Goal: Information Seeking & Learning: Learn about a topic

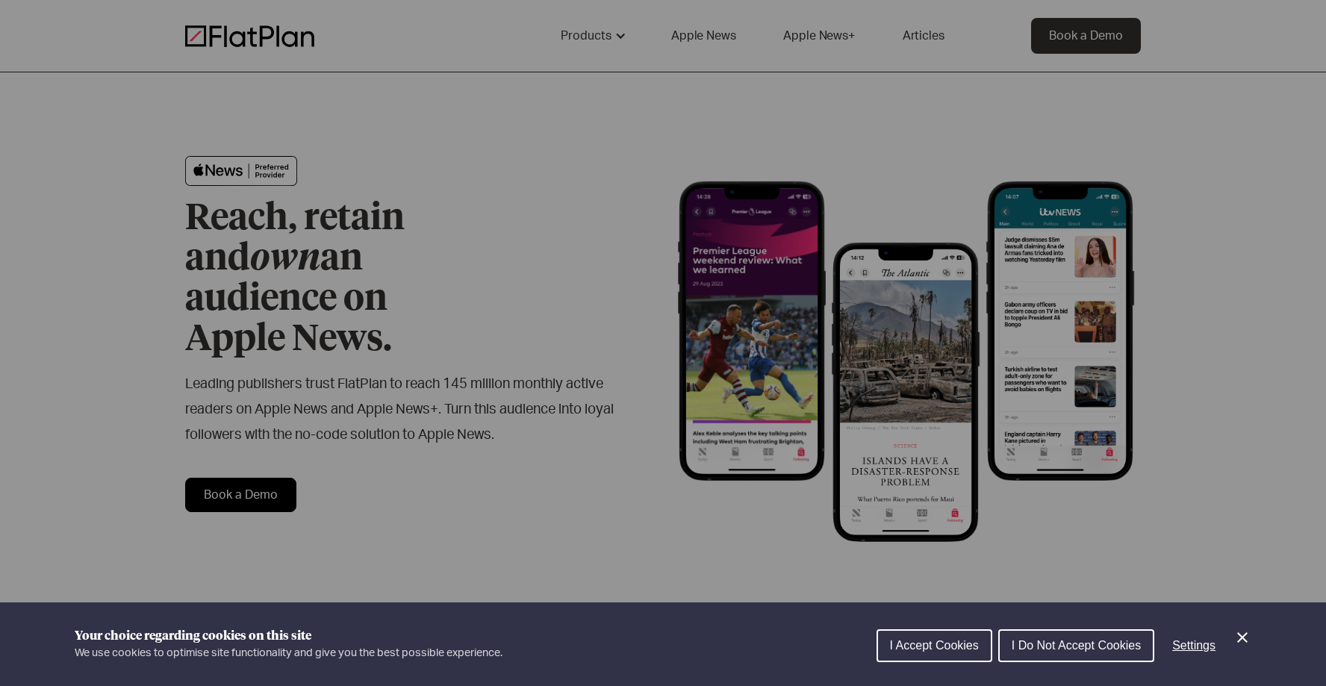
click at [1061, 640] on span "I Do Not Accept Cookies" at bounding box center [1075, 645] width 129 height 13
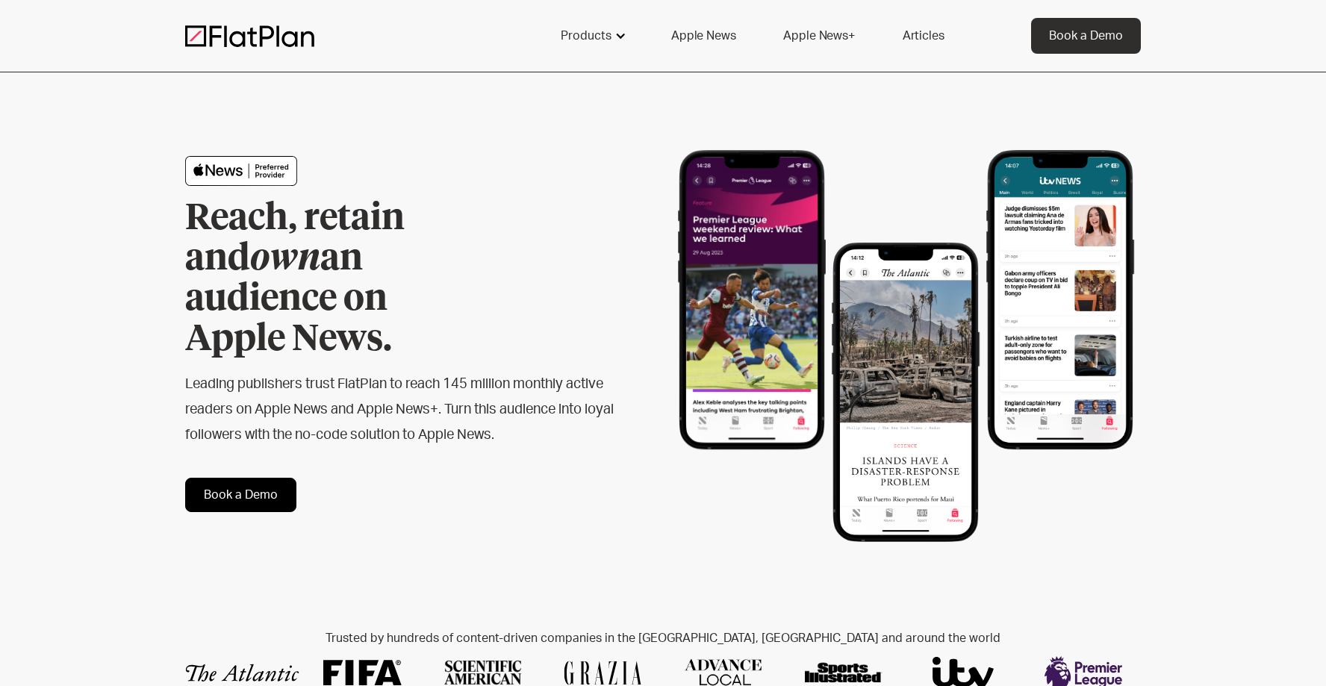
click at [595, 31] on div "Products" at bounding box center [586, 36] width 51 height 18
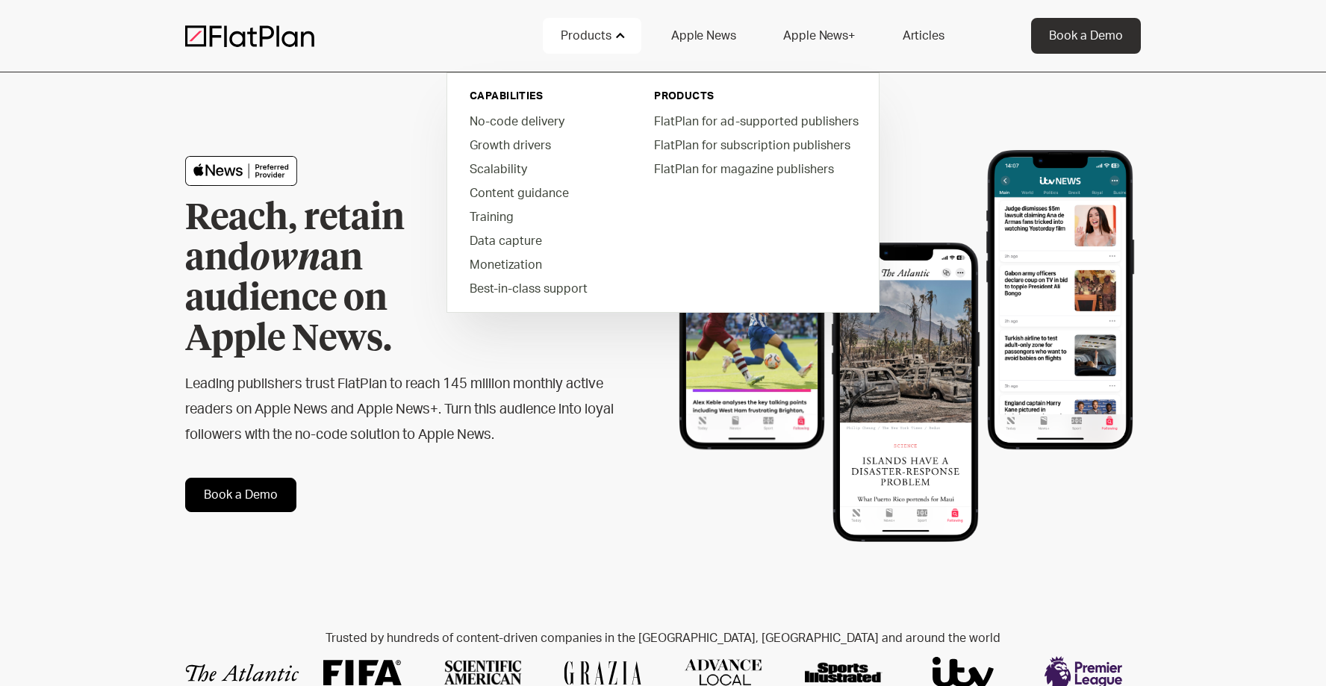
click at [726, 44] on link "Apple News" at bounding box center [703, 36] width 100 height 36
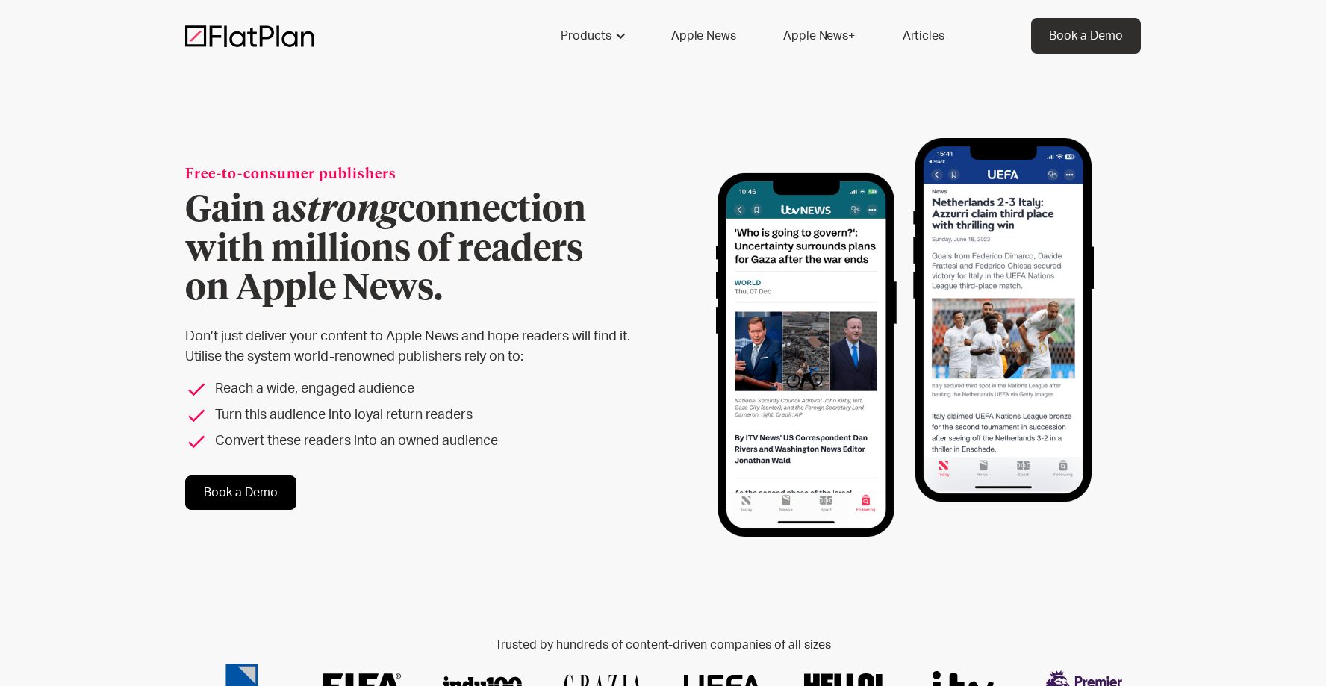
click at [834, 38] on link "Apple News+" at bounding box center [818, 36] width 107 height 36
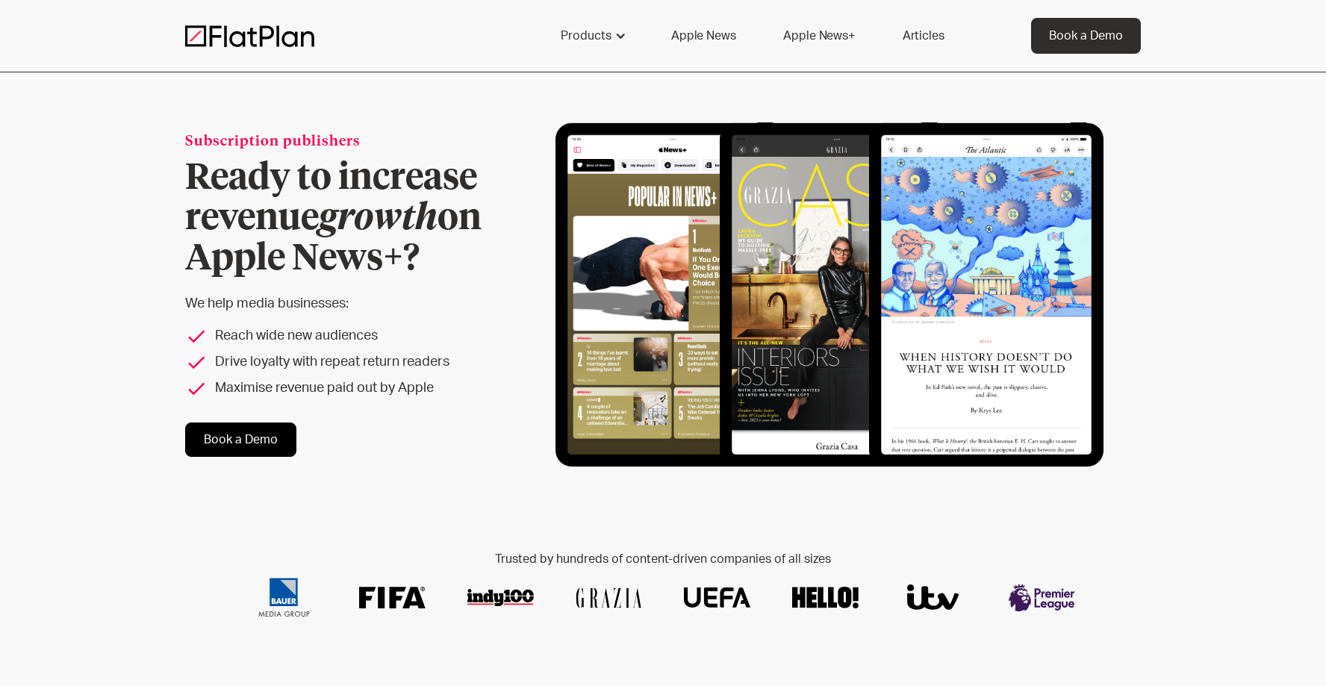
click at [916, 39] on link "Articles" at bounding box center [924, 36] width 78 height 36
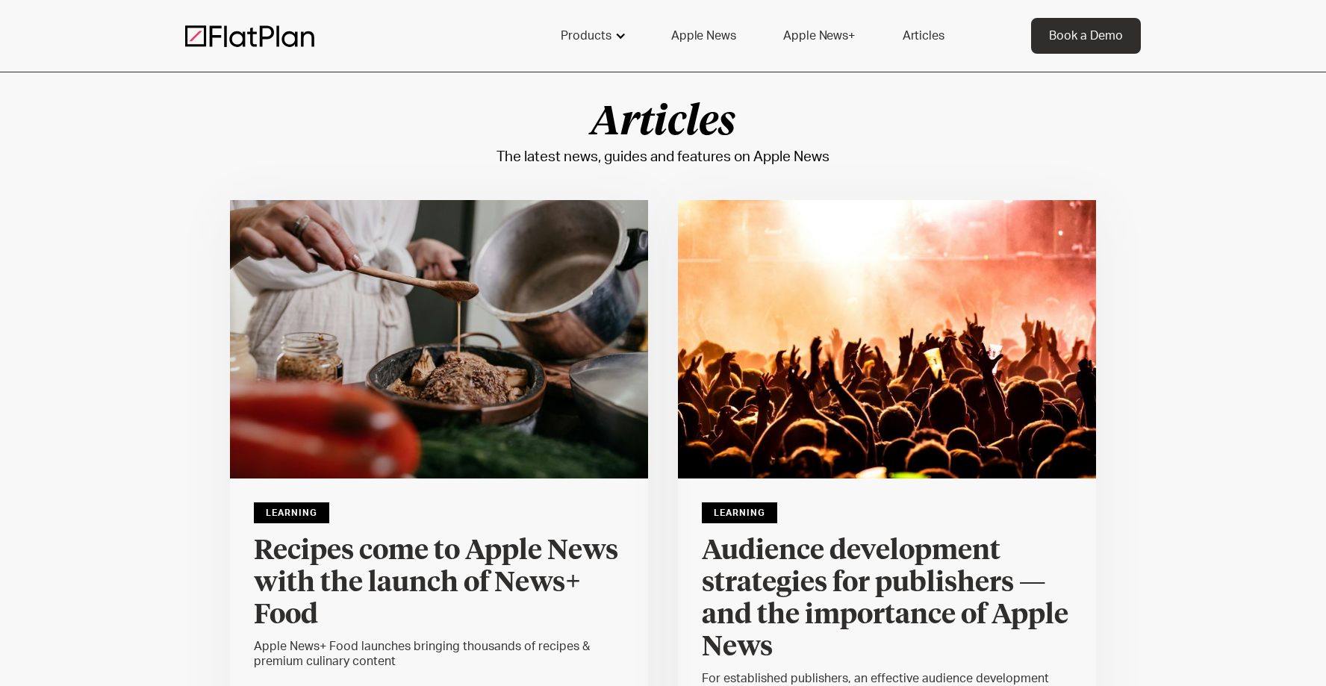
click at [626, 40] on div at bounding box center [620, 36] width 12 height 12
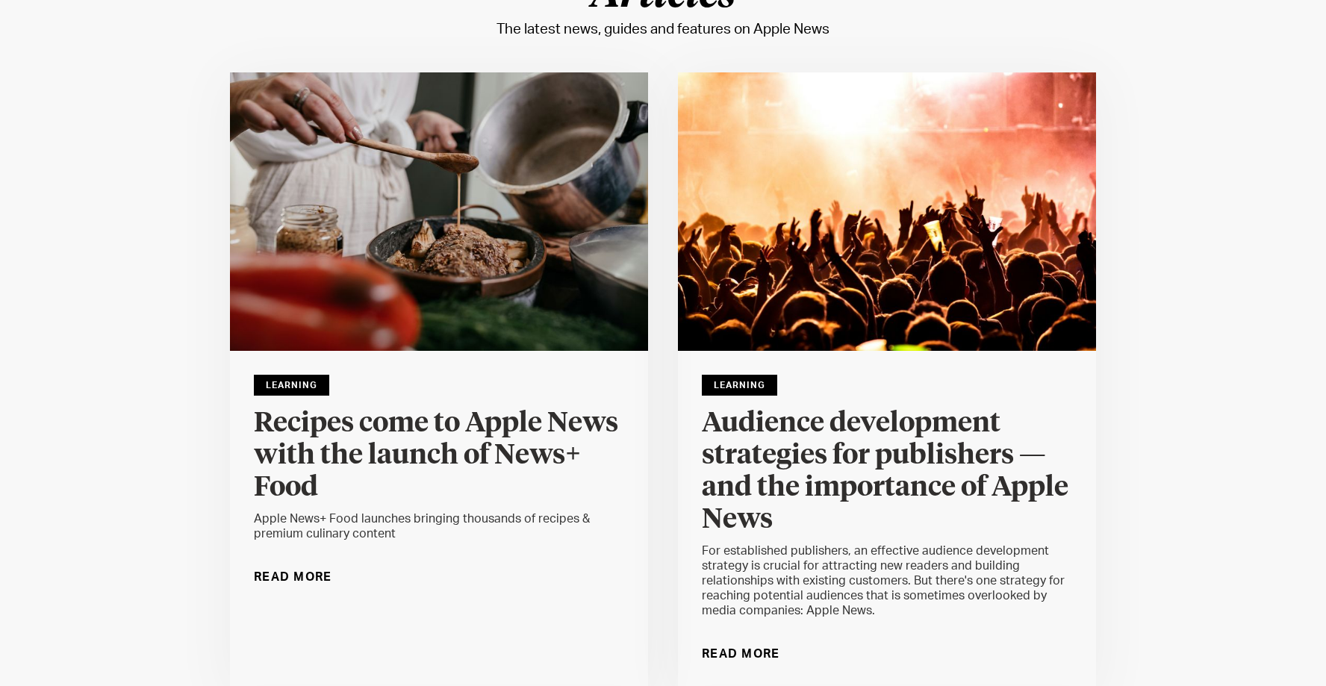
scroll to position [129, 0]
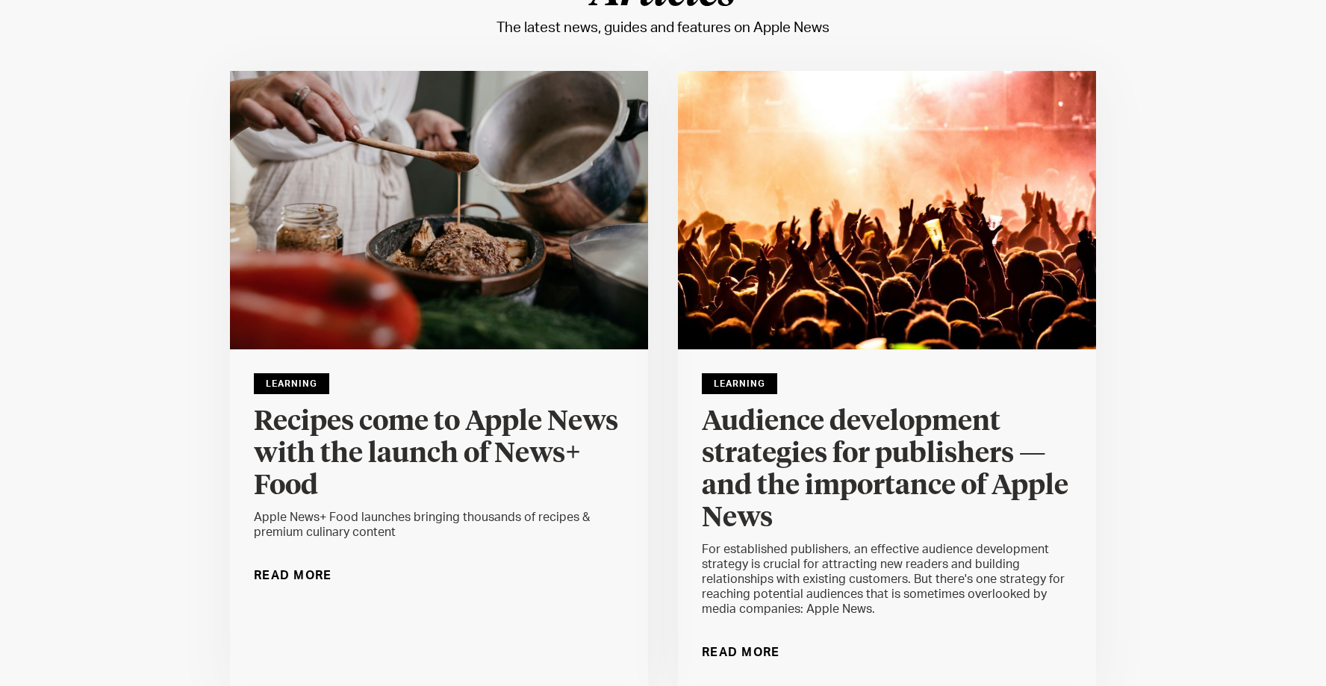
click at [738, 479] on h4 "Audience development strategies for publishers — and the importance of Apple Ne…" at bounding box center [887, 470] width 370 height 128
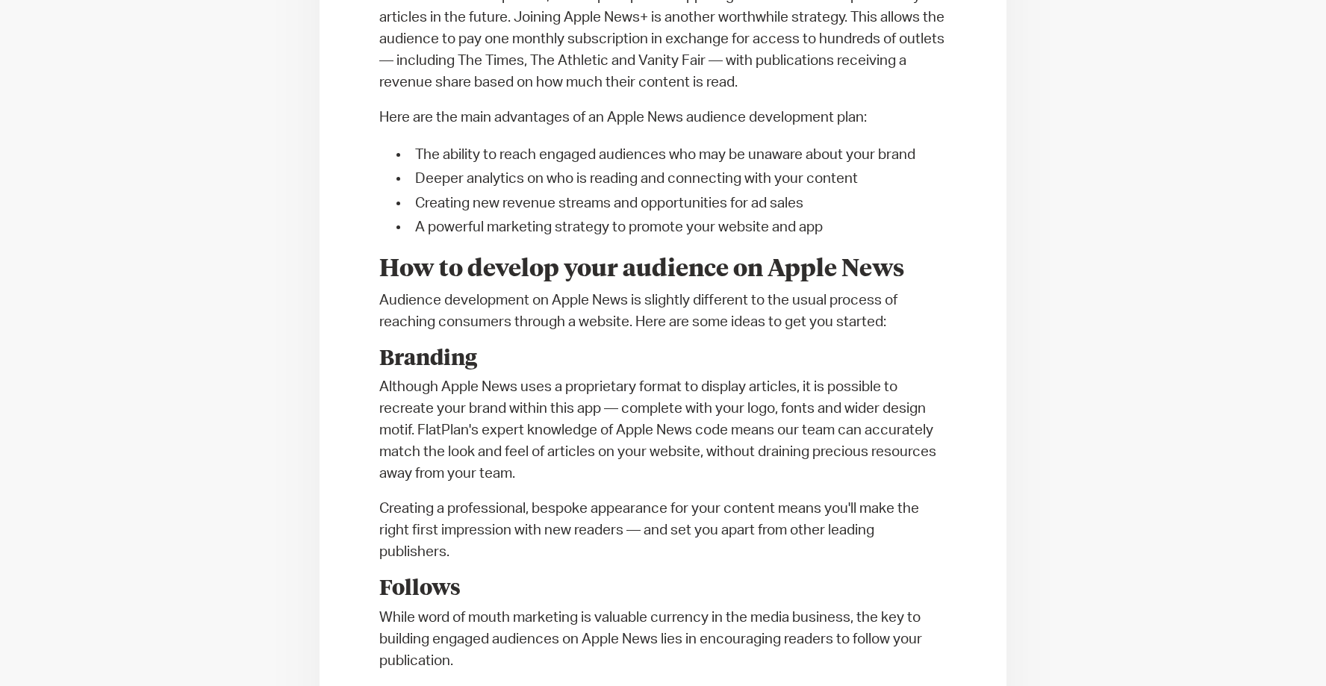
scroll to position [2307, 0]
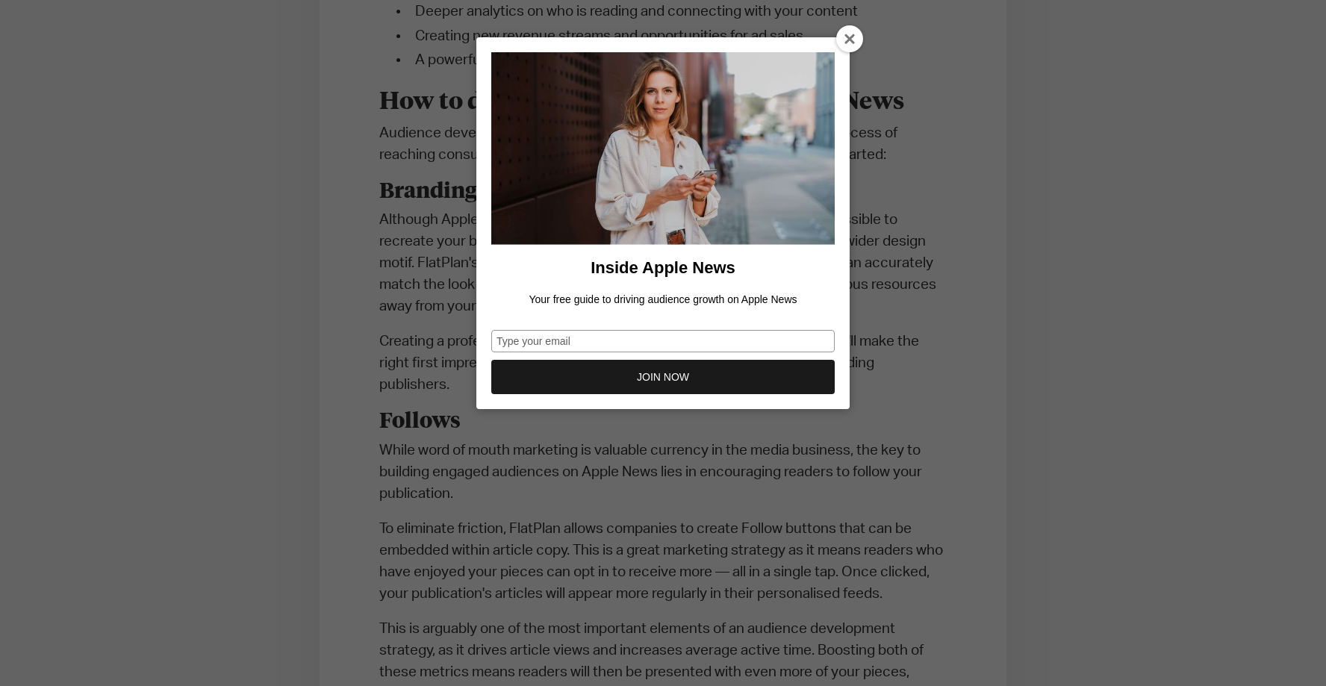
click at [849, 39] on icon at bounding box center [850, 40] width 12 height 12
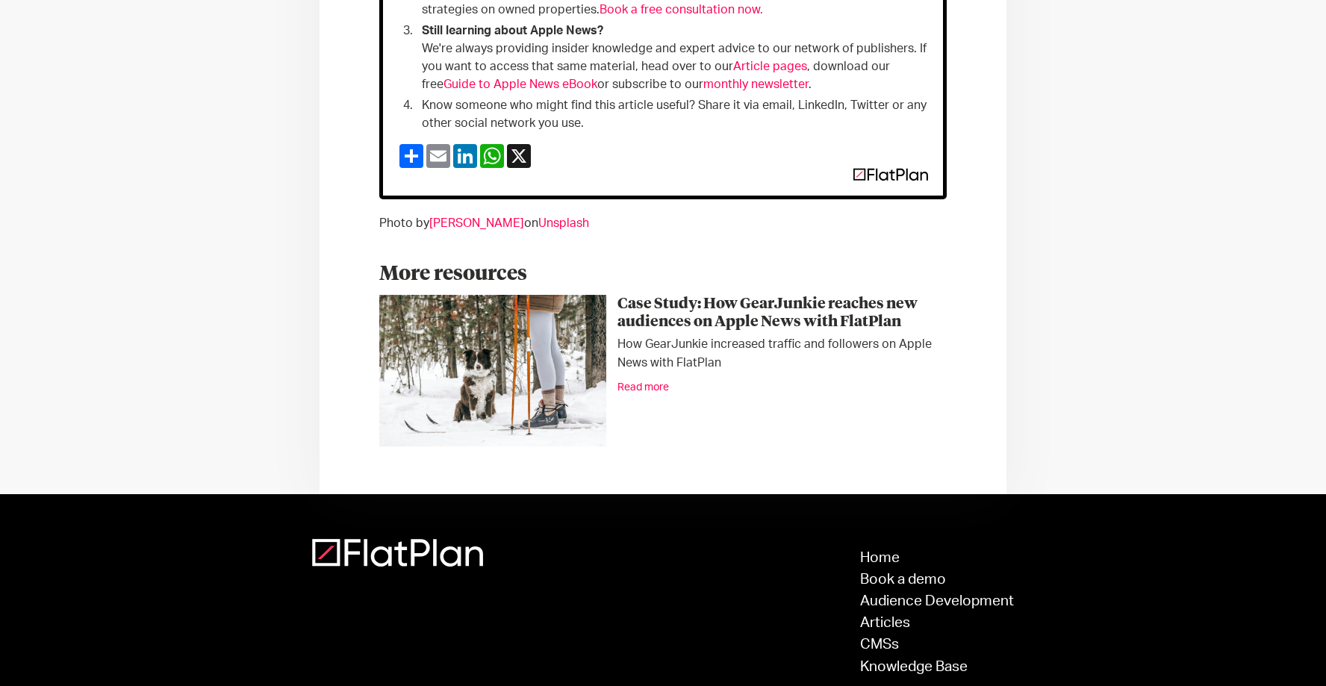
scroll to position [5625, 0]
